Goal: Obtain resource: Download file/media

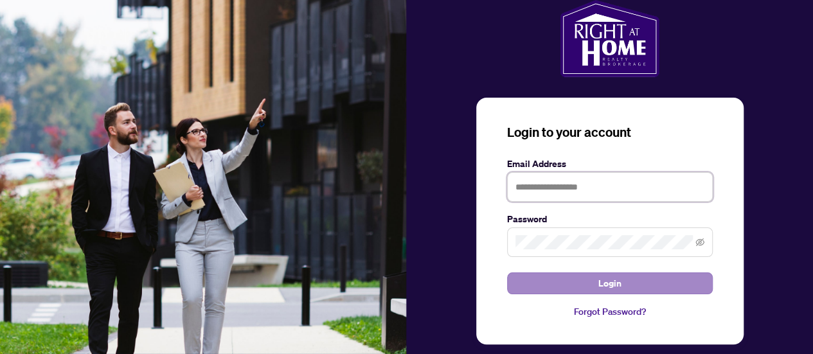
type input "**********"
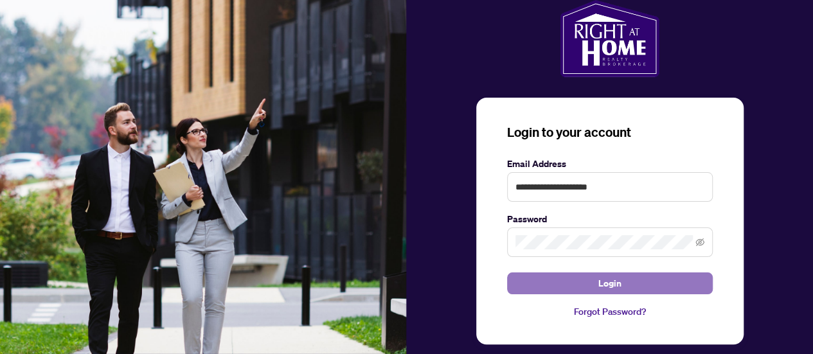
click at [544, 279] on button "Login" at bounding box center [610, 283] width 206 height 22
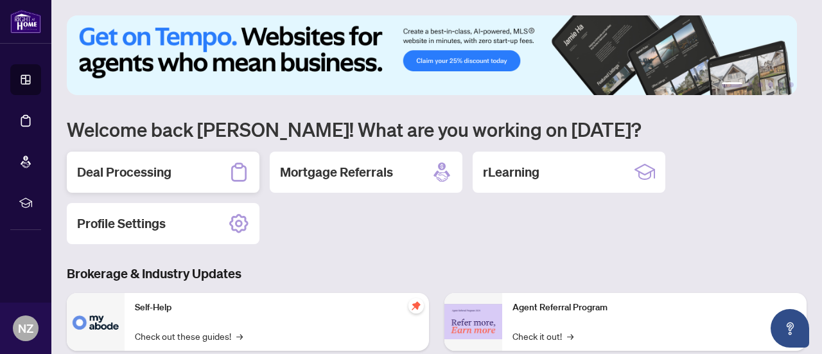
click at [133, 166] on h2 "Deal Processing" at bounding box center [124, 172] width 94 height 18
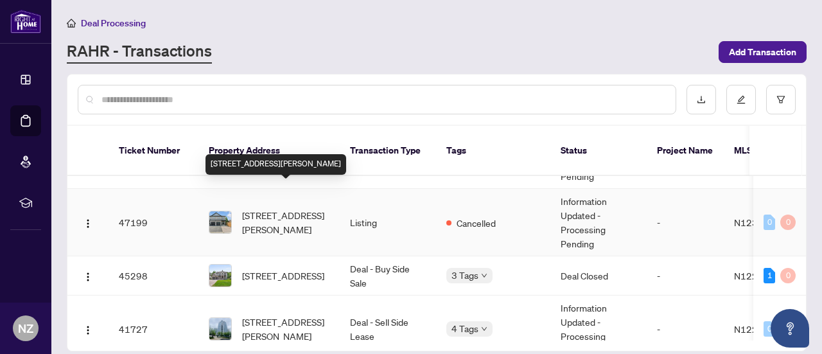
scroll to position [321, 0]
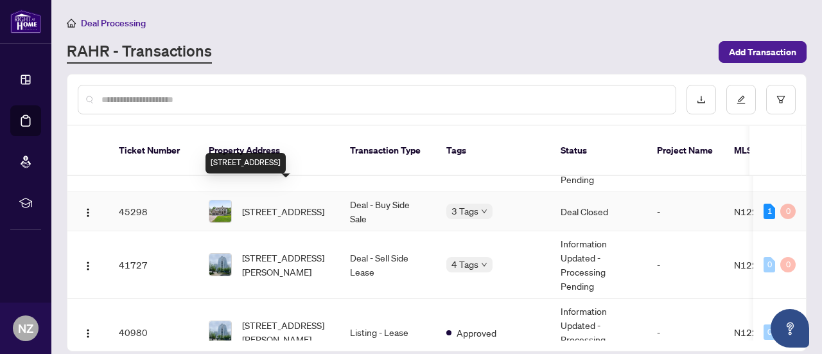
click at [257, 204] on span "[STREET_ADDRESS]" at bounding box center [283, 211] width 82 height 14
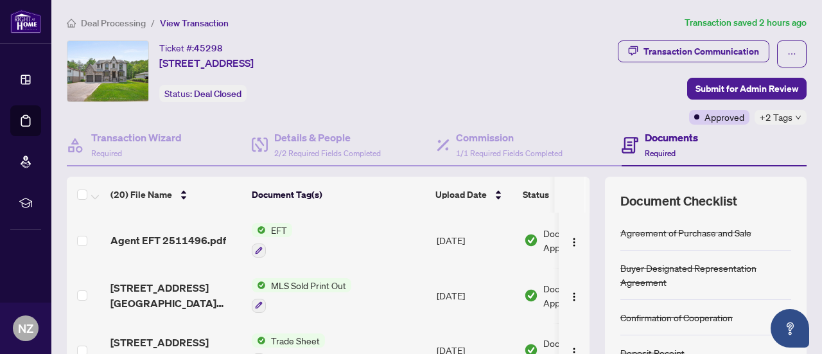
click at [275, 228] on span "EFT" at bounding box center [279, 230] width 26 height 14
click at [181, 242] on span "Agent EFT 2511496.pdf" at bounding box center [169, 240] width 116 height 15
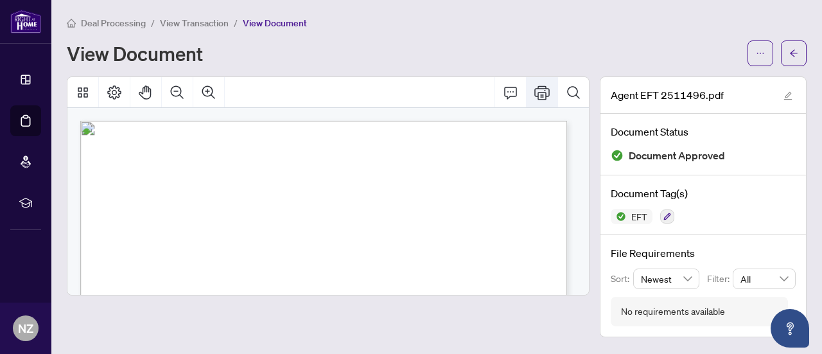
click at [542, 94] on icon "Print" at bounding box center [542, 92] width 15 height 14
click at [795, 52] on icon "arrow-left" at bounding box center [794, 52] width 8 height 7
